Goal: Contribute content: Contribute content

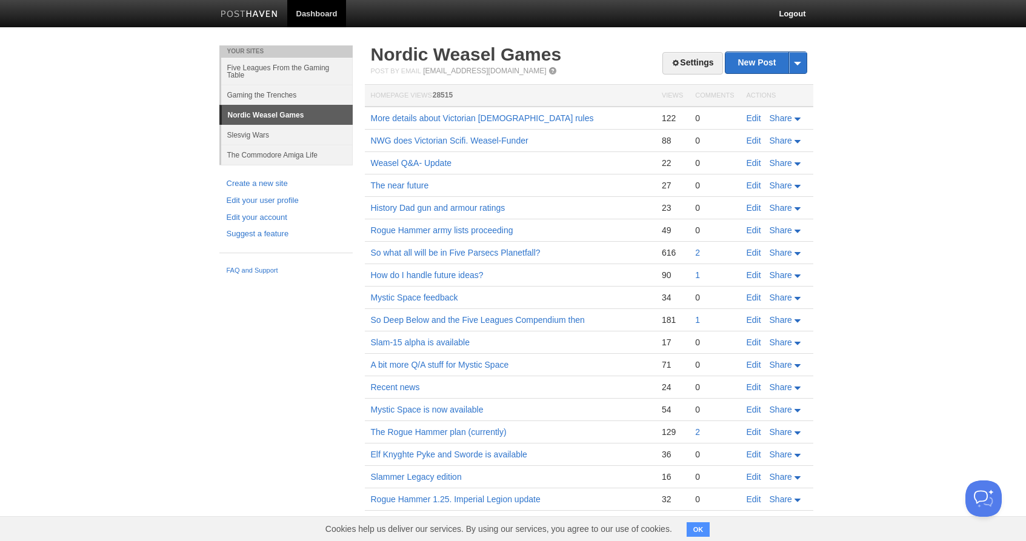
click at [345, 342] on div "Your Sites Five Leagues From the Gaming Table Gaming the Trenches Nordic Weasel…" at bounding box center [513, 322] width 606 height 554
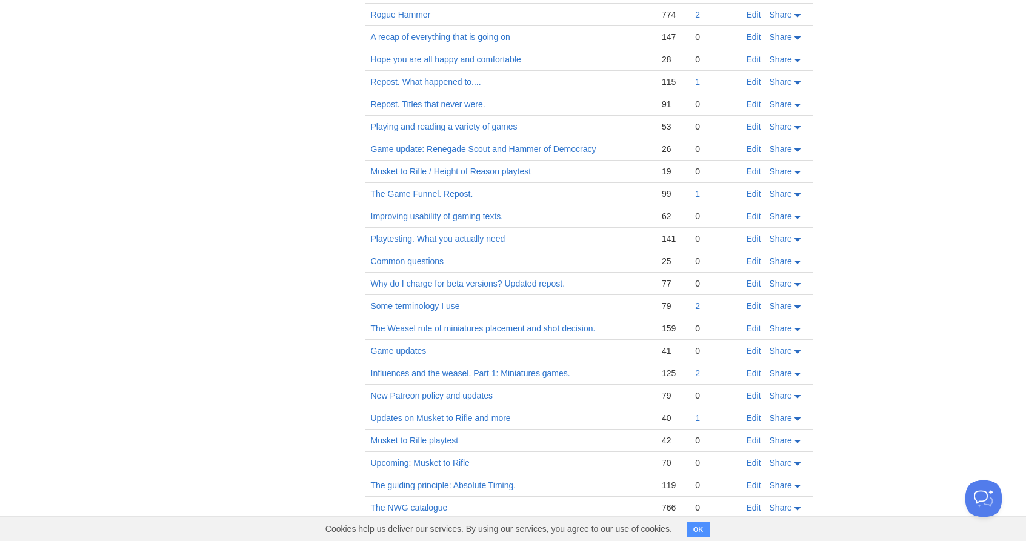
scroll to position [3692, 0]
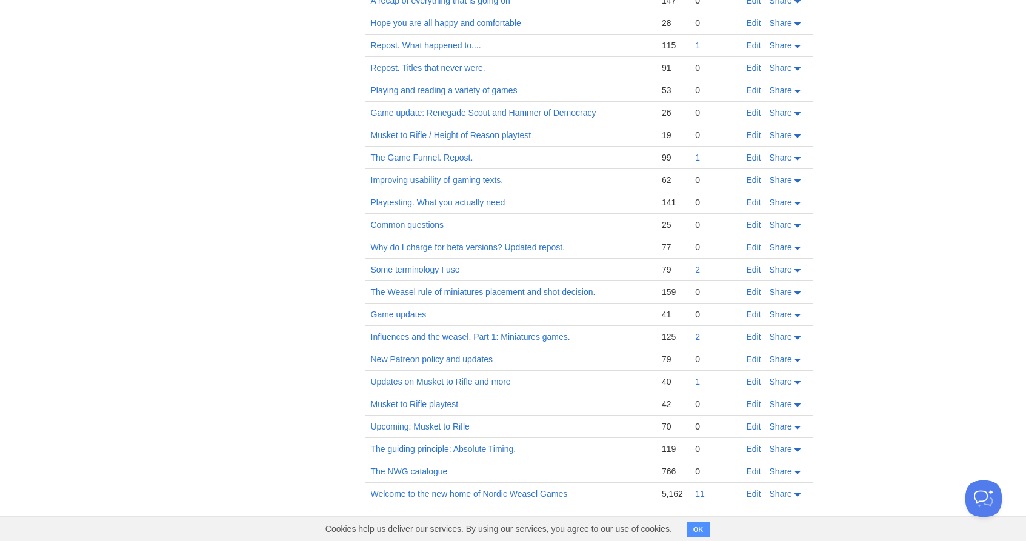
click at [752, 472] on link "Edit" at bounding box center [753, 471] width 15 height 10
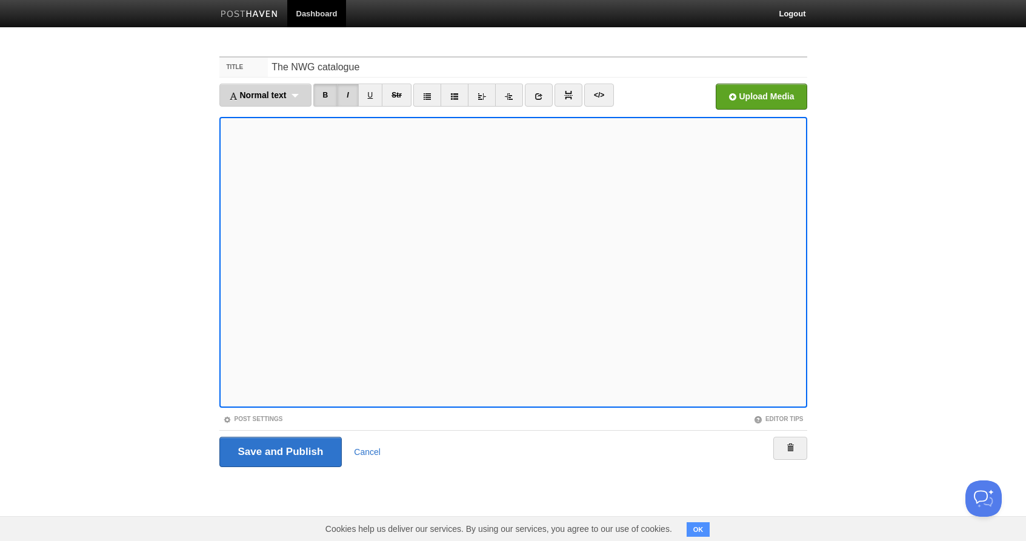
click at [303, 96] on div "Normal text Normal text Heading 1 Heading 2 Heading 3" at bounding box center [265, 95] width 92 height 23
click at [257, 150] on link "Heading 2" at bounding box center [265, 153] width 91 height 18
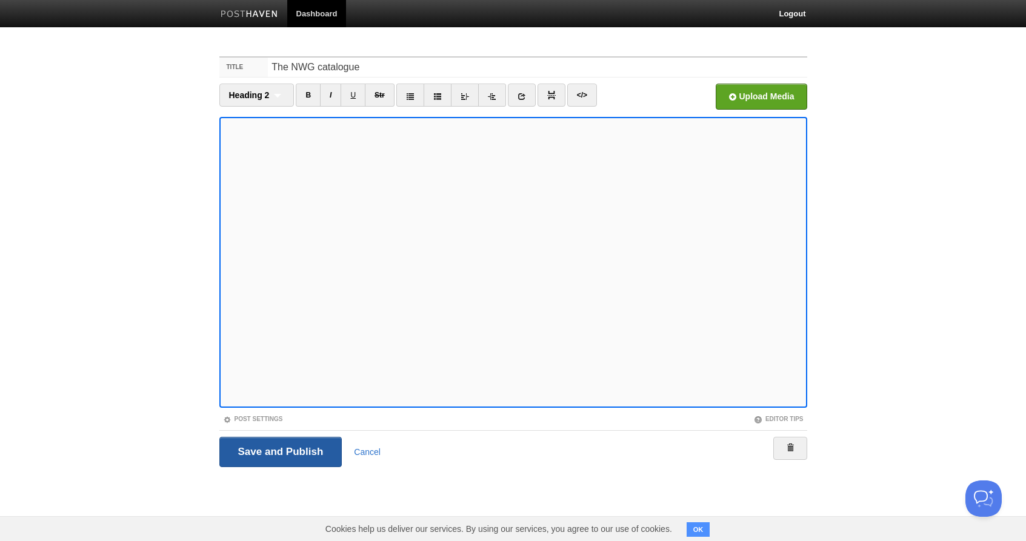
click at [277, 451] on input "Save and Publish" at bounding box center [280, 452] width 123 height 30
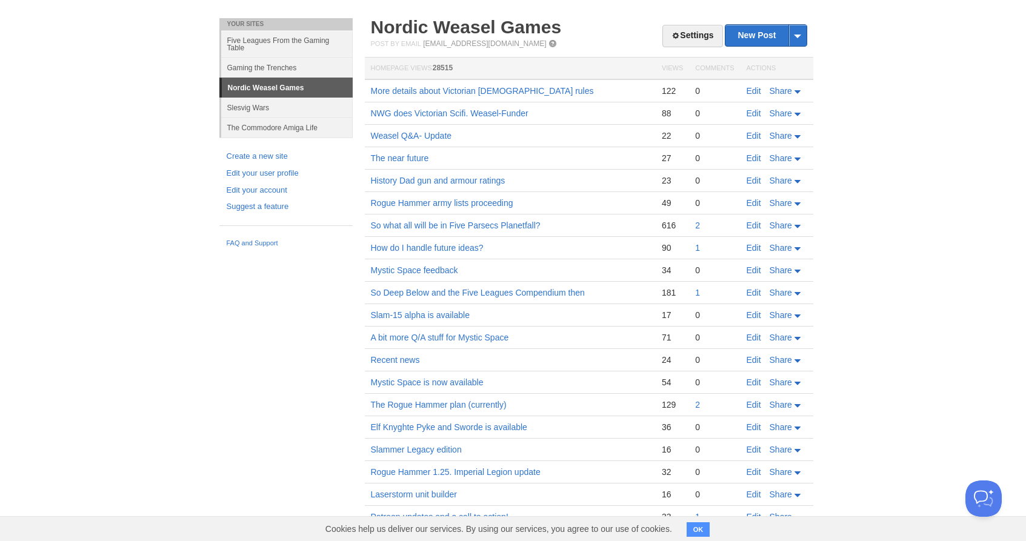
scroll to position [33, 0]
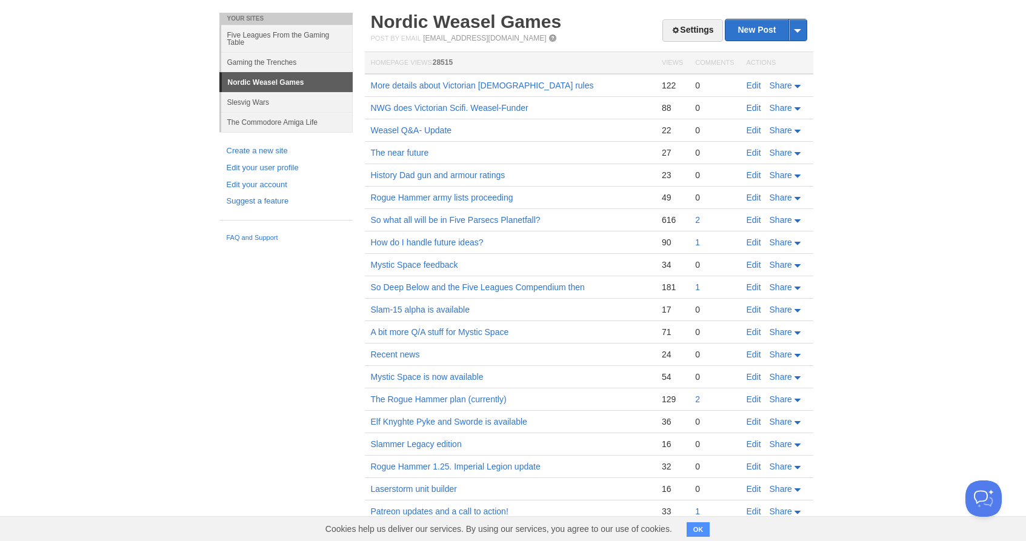
drag, startPoint x: 860, startPoint y: 291, endPoint x: 634, endPoint y: 291, distance: 226.0
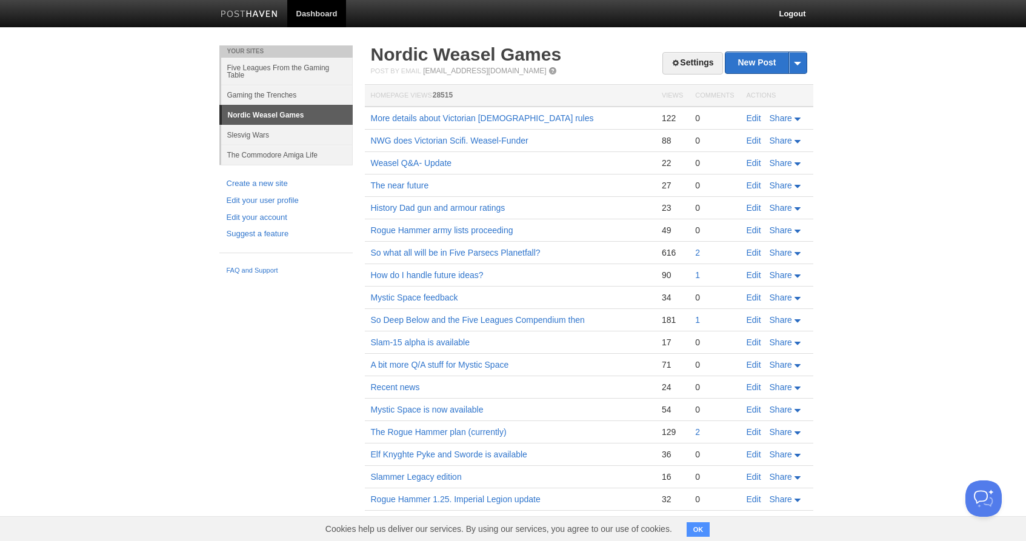
scroll to position [0, 0]
click at [754, 59] on link "New Post" at bounding box center [765, 62] width 81 height 21
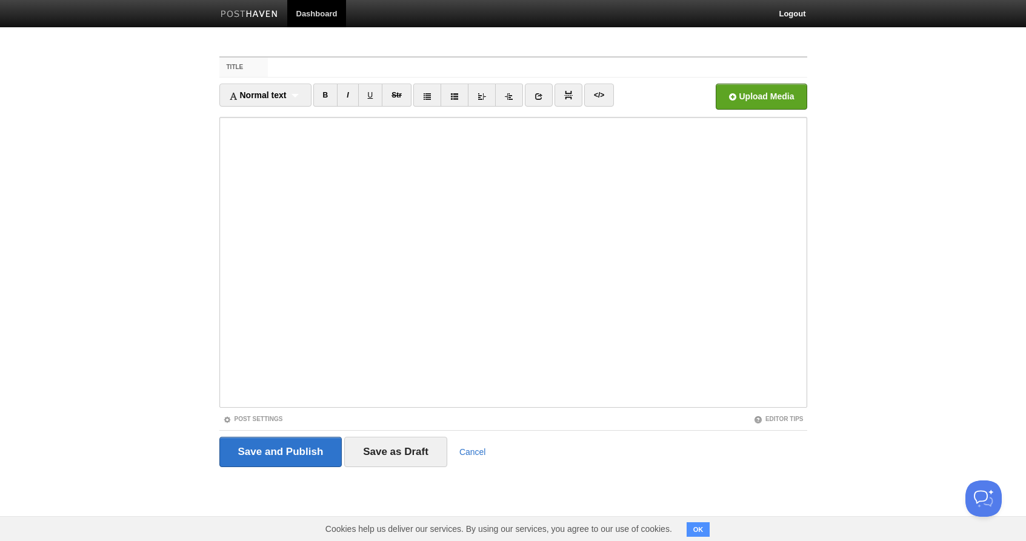
click at [466, 65] on input "Title" at bounding box center [537, 67] width 539 height 19
type input "Rogue Hammer 174 update"
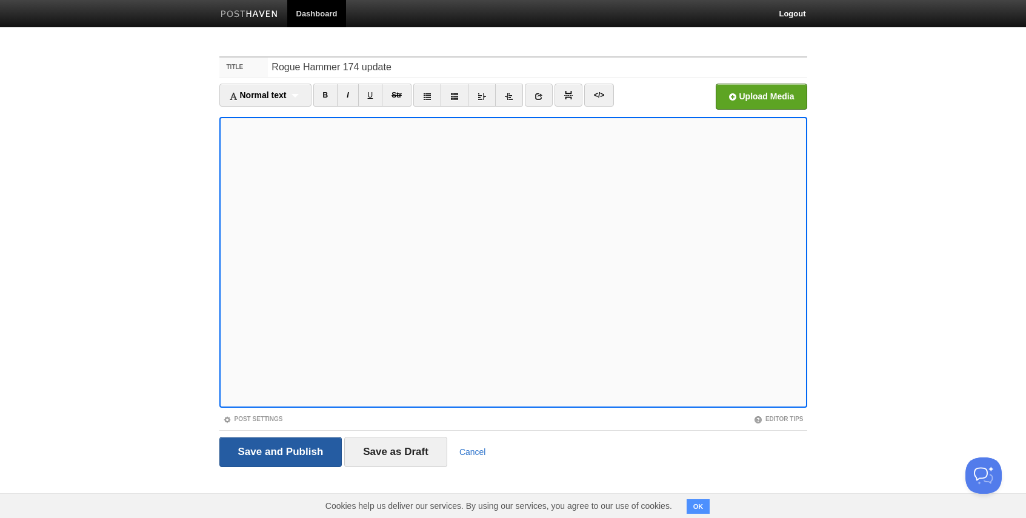
click at [300, 460] on input "Save and Publish" at bounding box center [280, 452] width 123 height 30
